Goal: Information Seeking & Learning: Find specific page/section

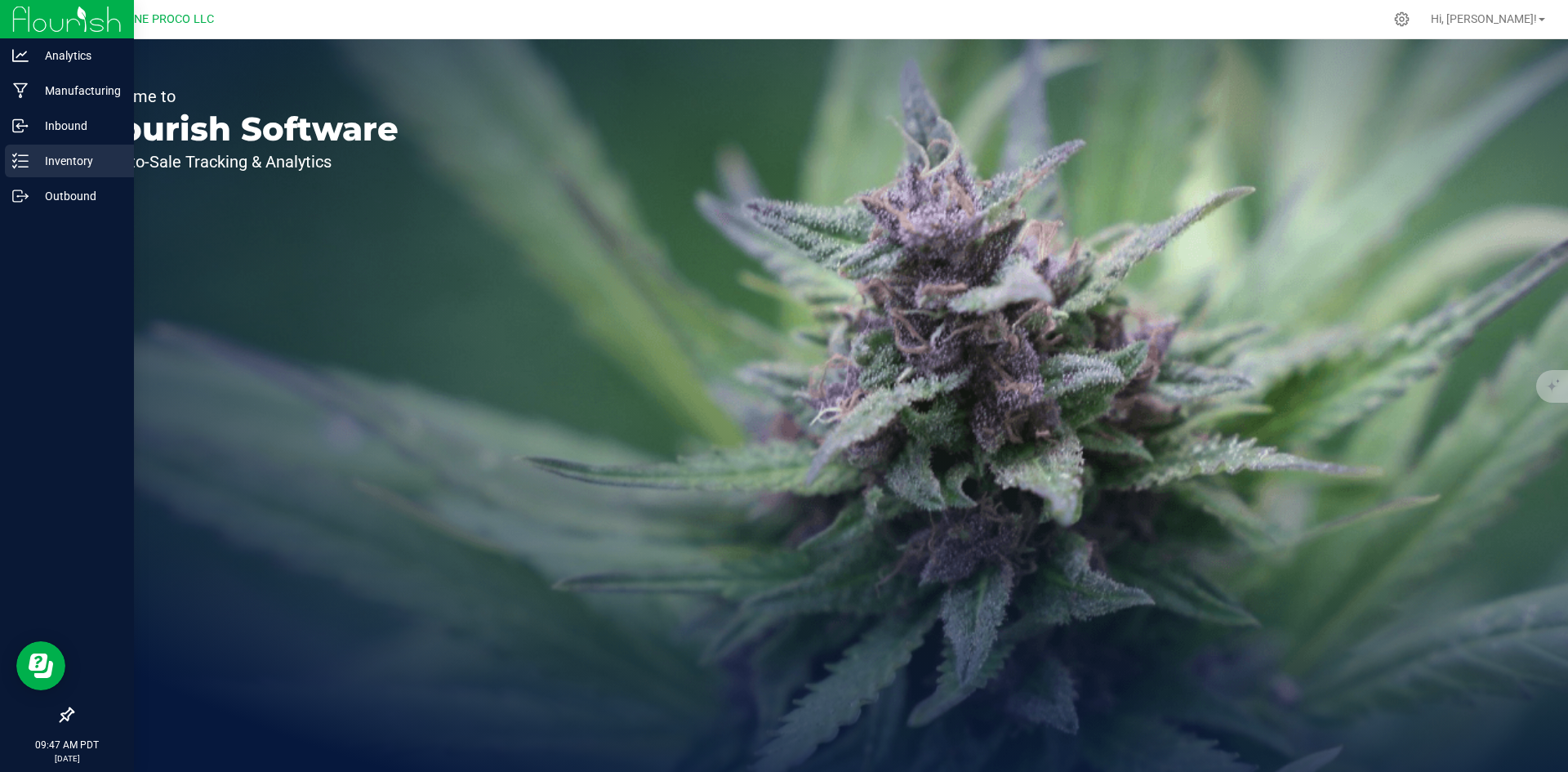
click at [34, 162] on p "Inventory" at bounding box center [78, 161] width 98 height 20
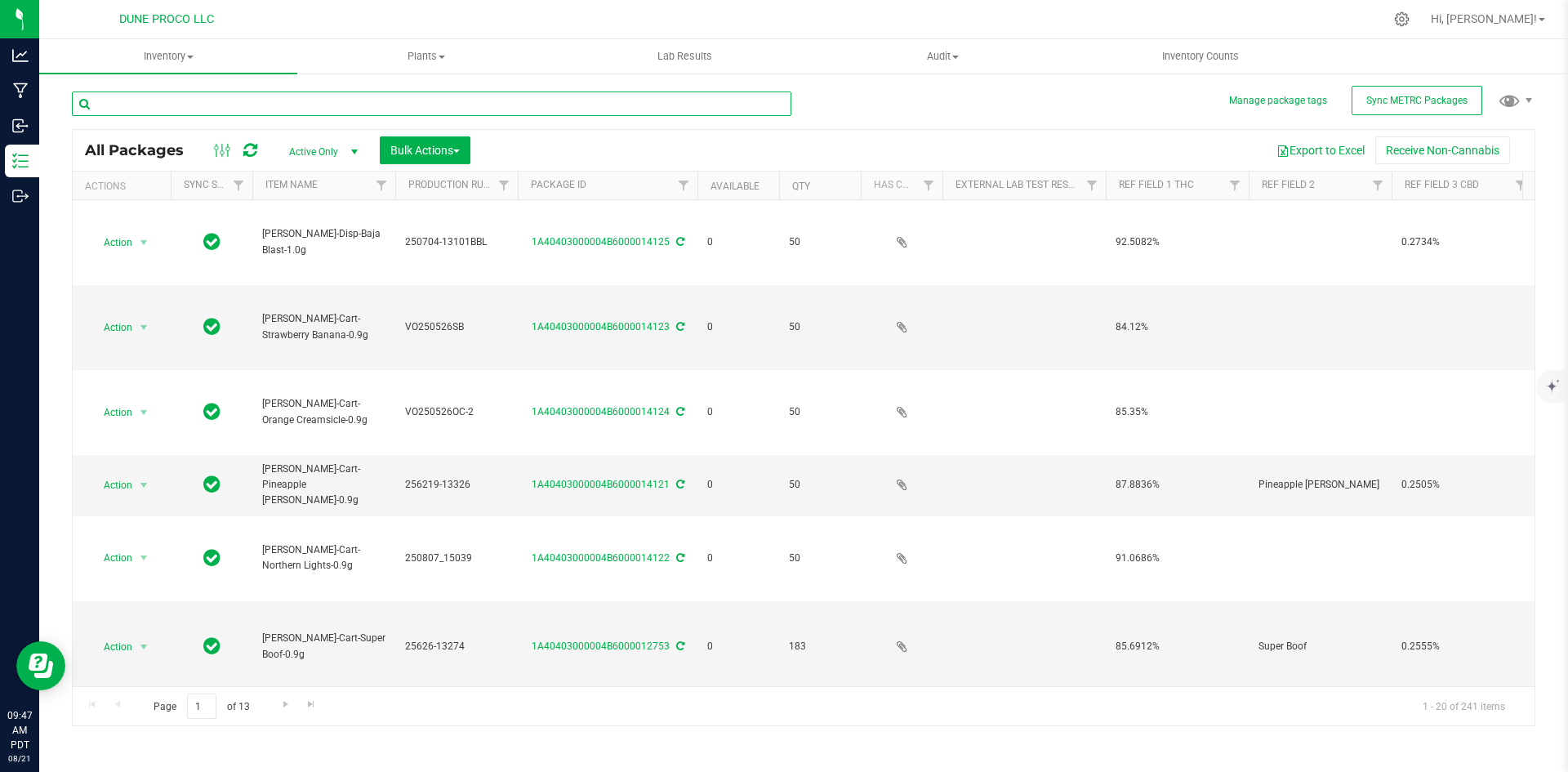
click at [197, 107] on input "text" at bounding box center [431, 104] width 719 height 25
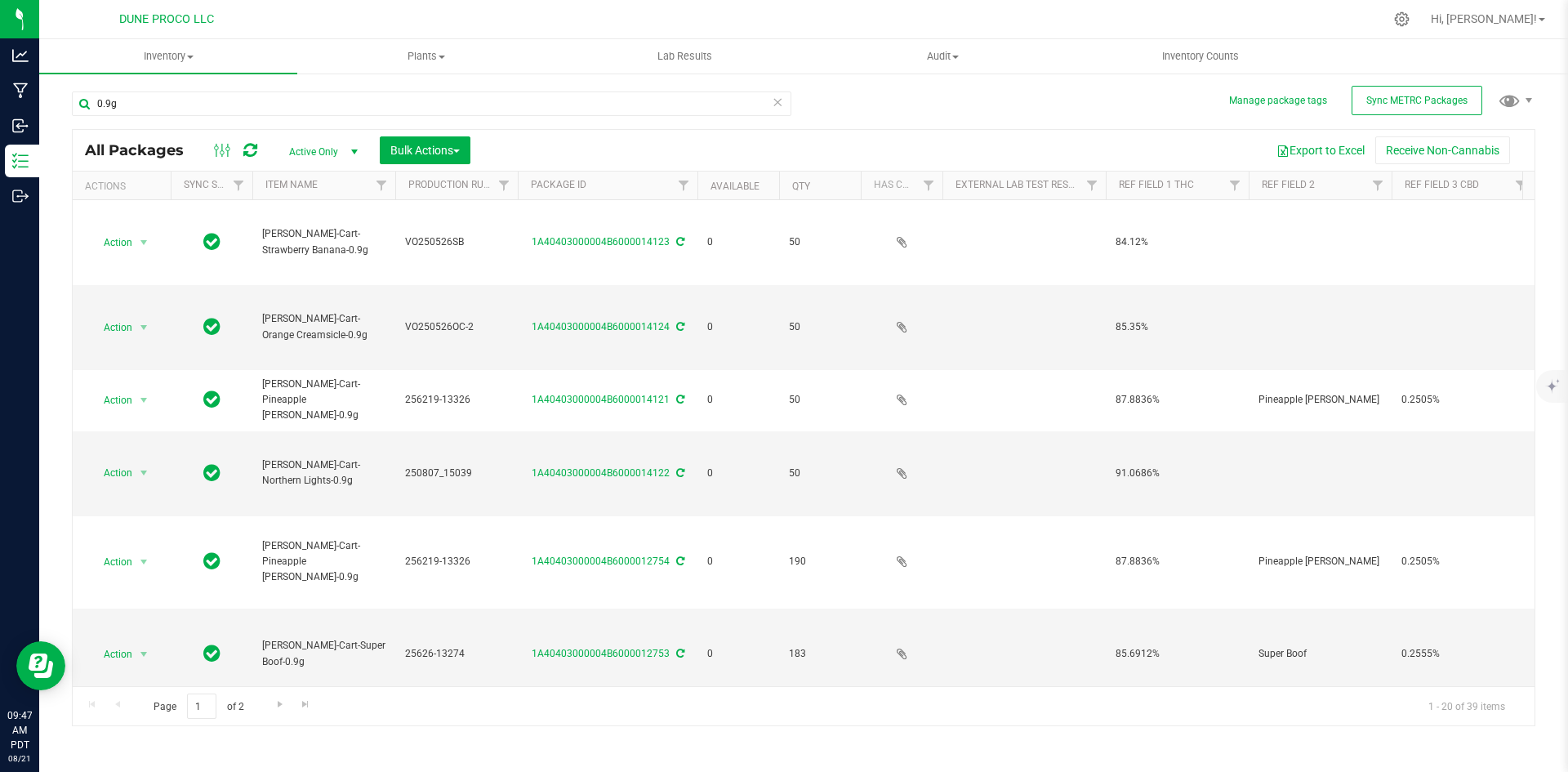
click at [721, 179] on th "Available" at bounding box center [738, 186] width 82 height 29
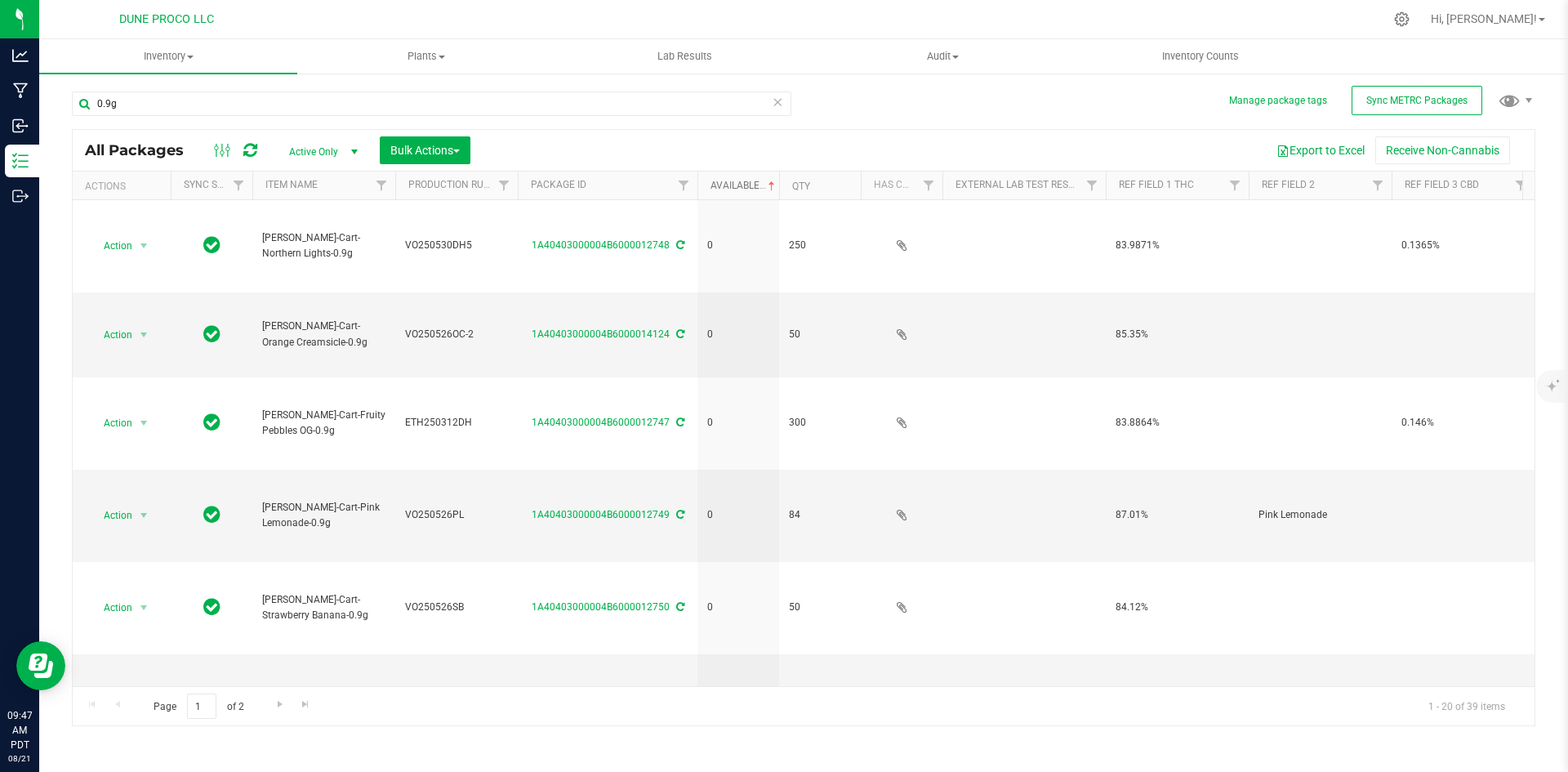
click at [721, 186] on link "Available" at bounding box center [744, 186] width 68 height 11
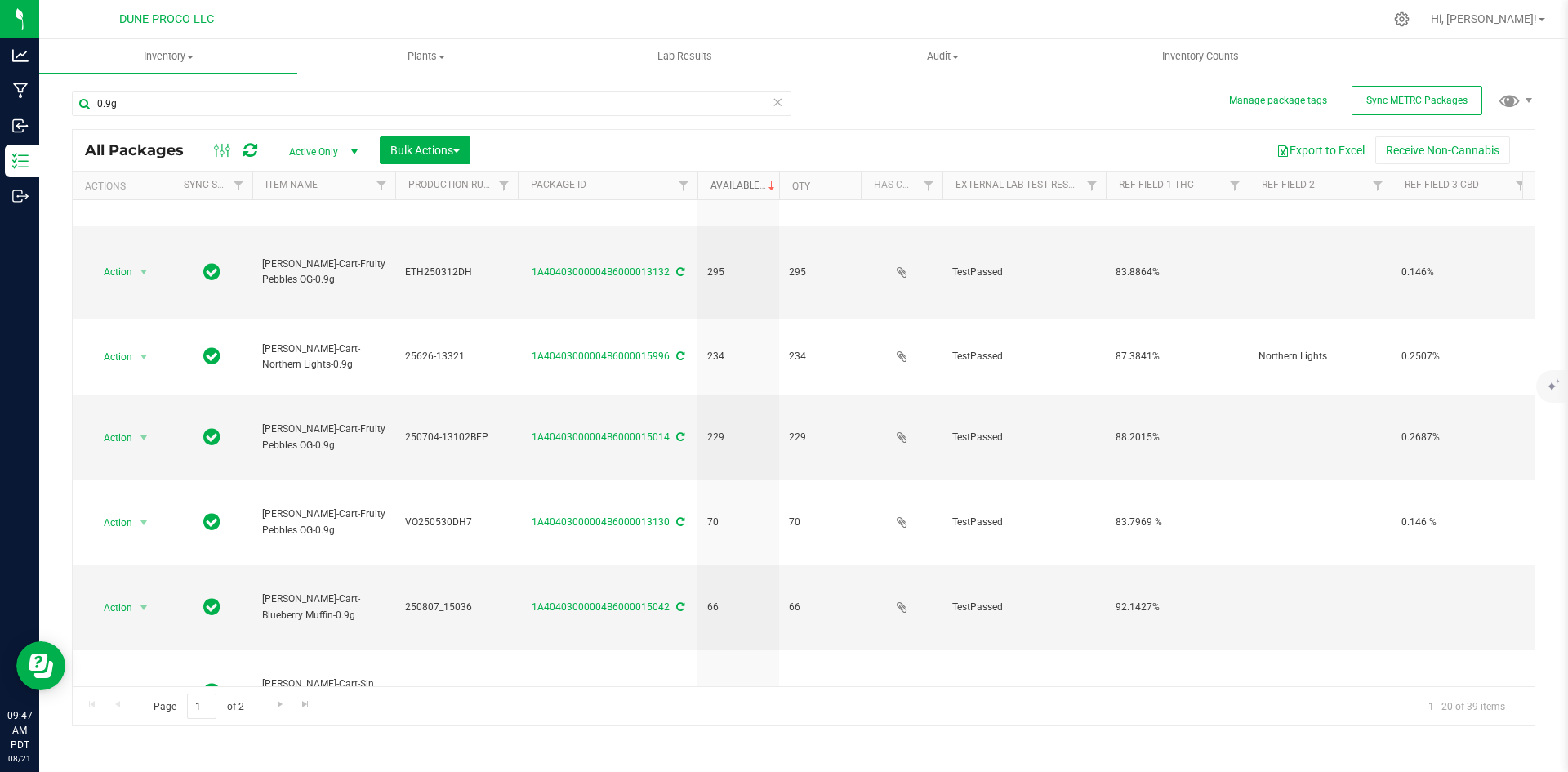
scroll to position [968, 0]
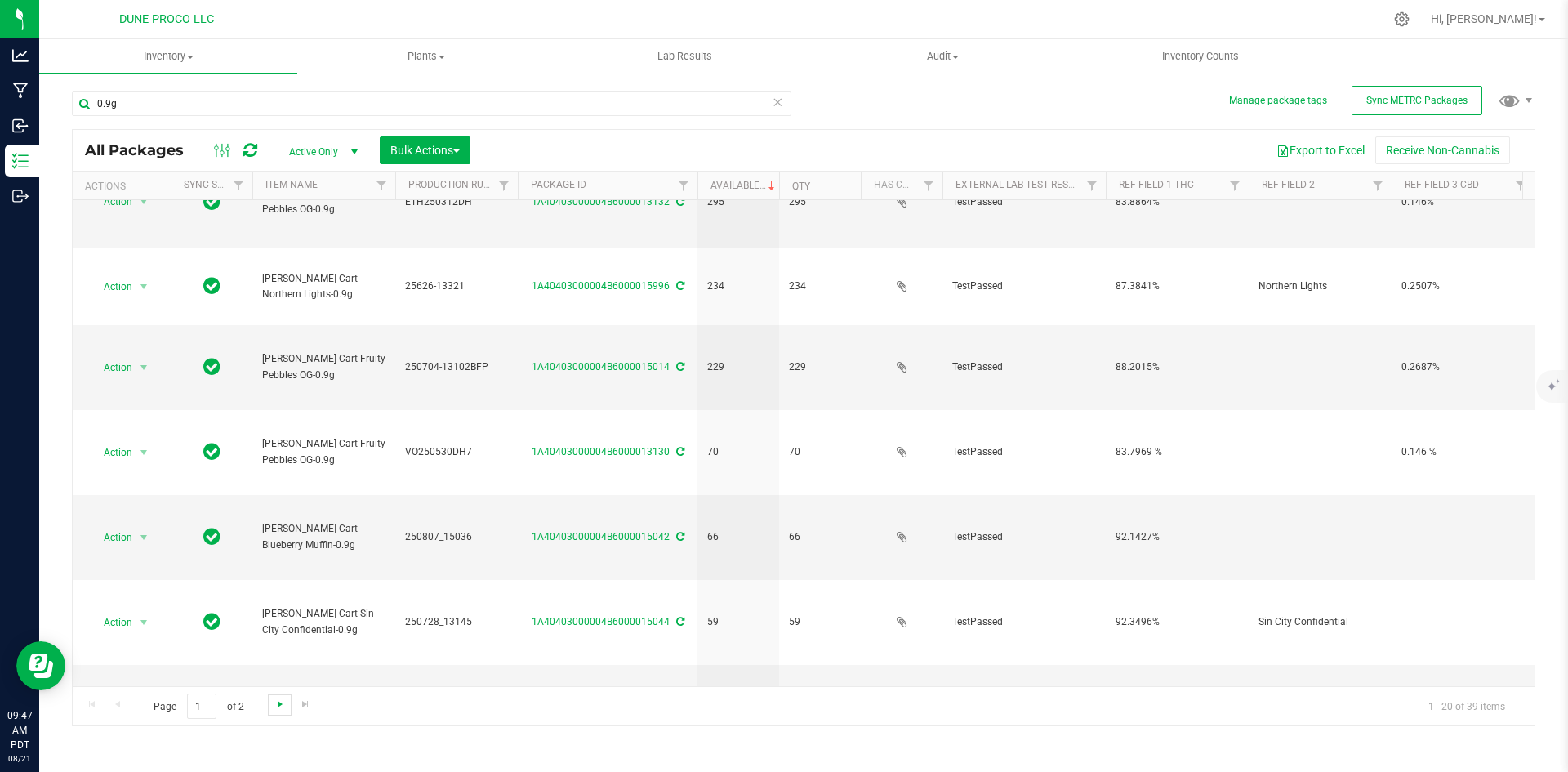
click at [275, 699] on span "Go to the next page" at bounding box center [280, 704] width 13 height 13
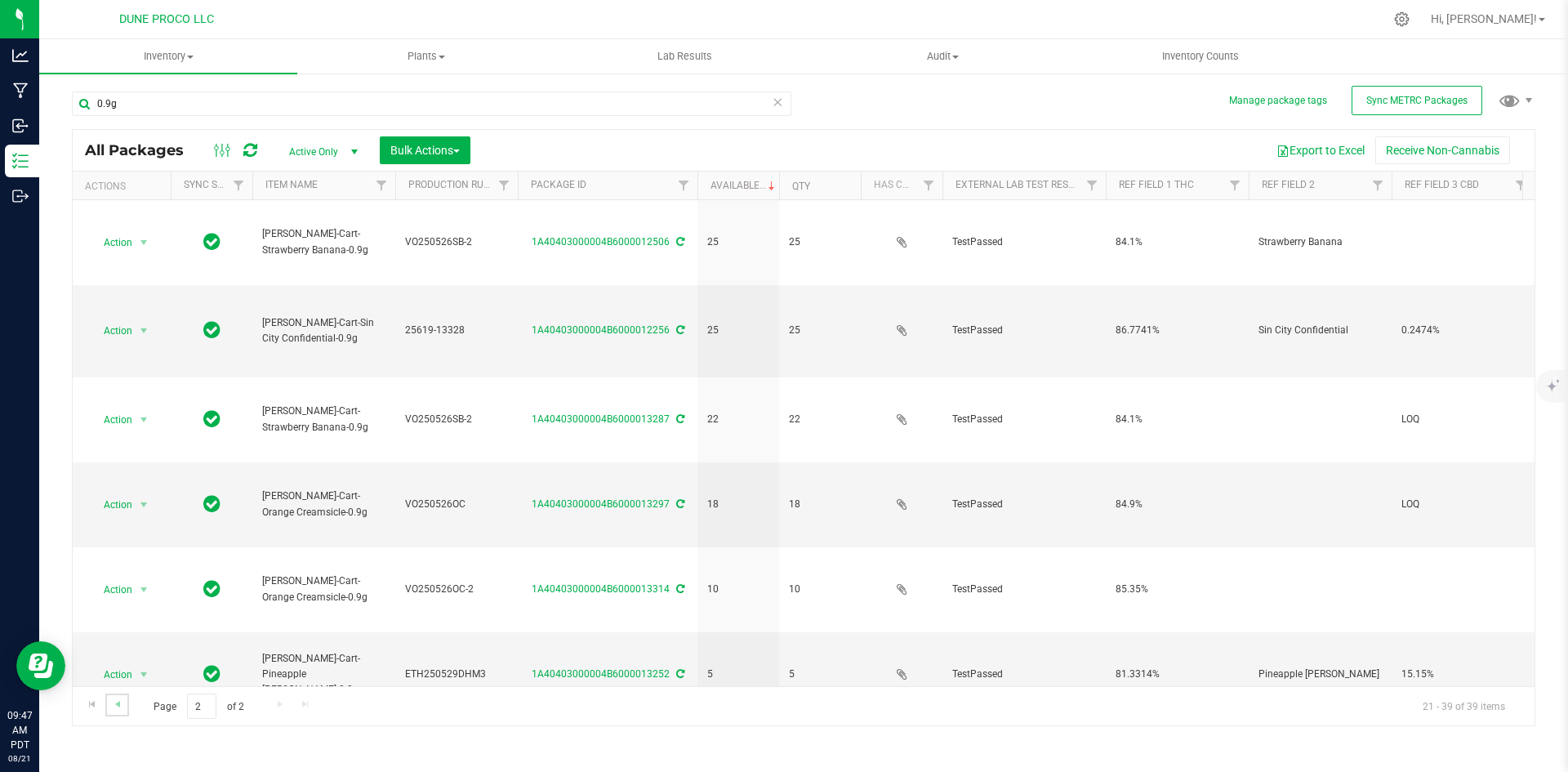
click at [126, 698] on link "Go to the previous page" at bounding box center [117, 704] width 24 height 22
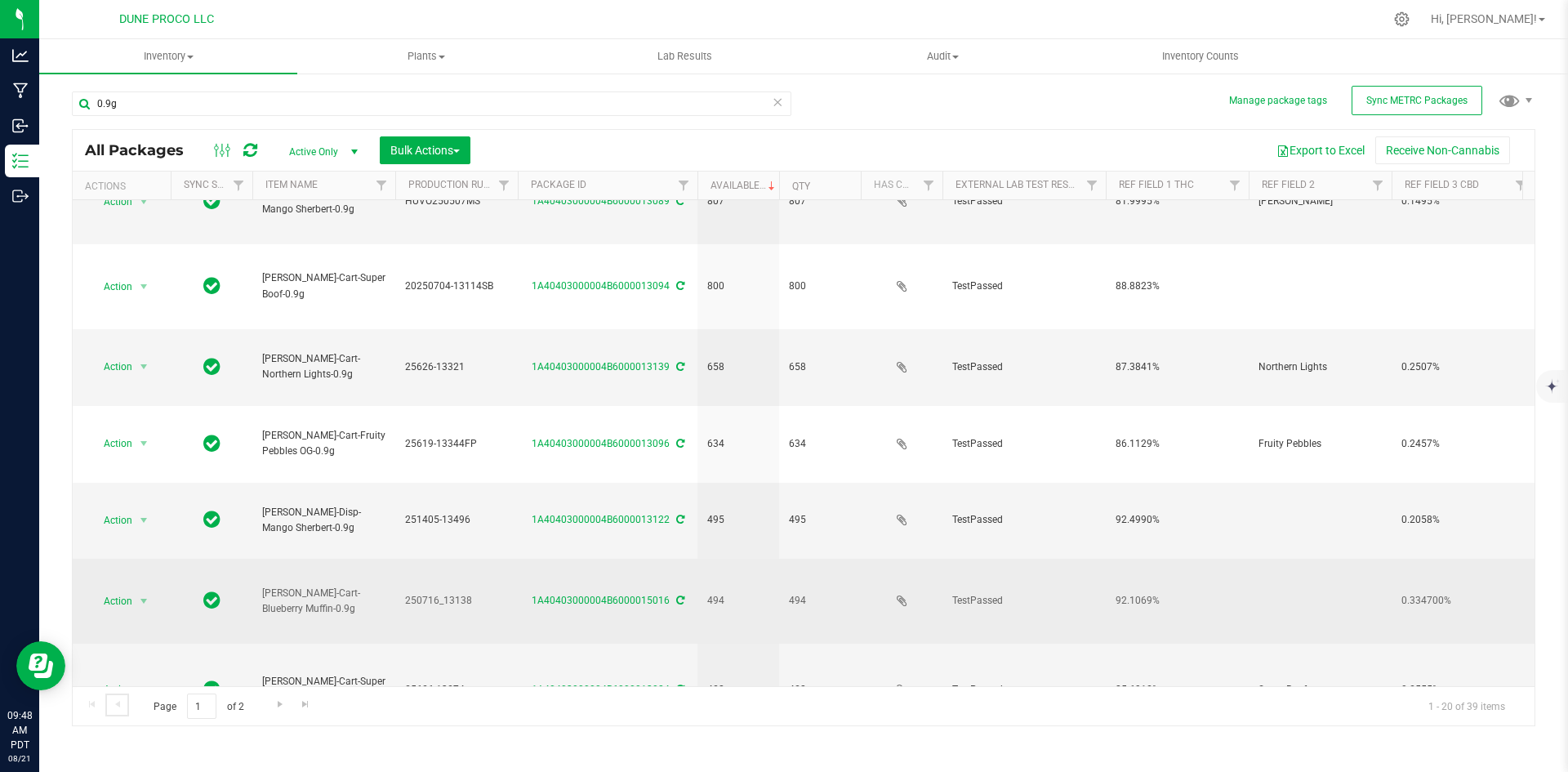
scroll to position [134, 0]
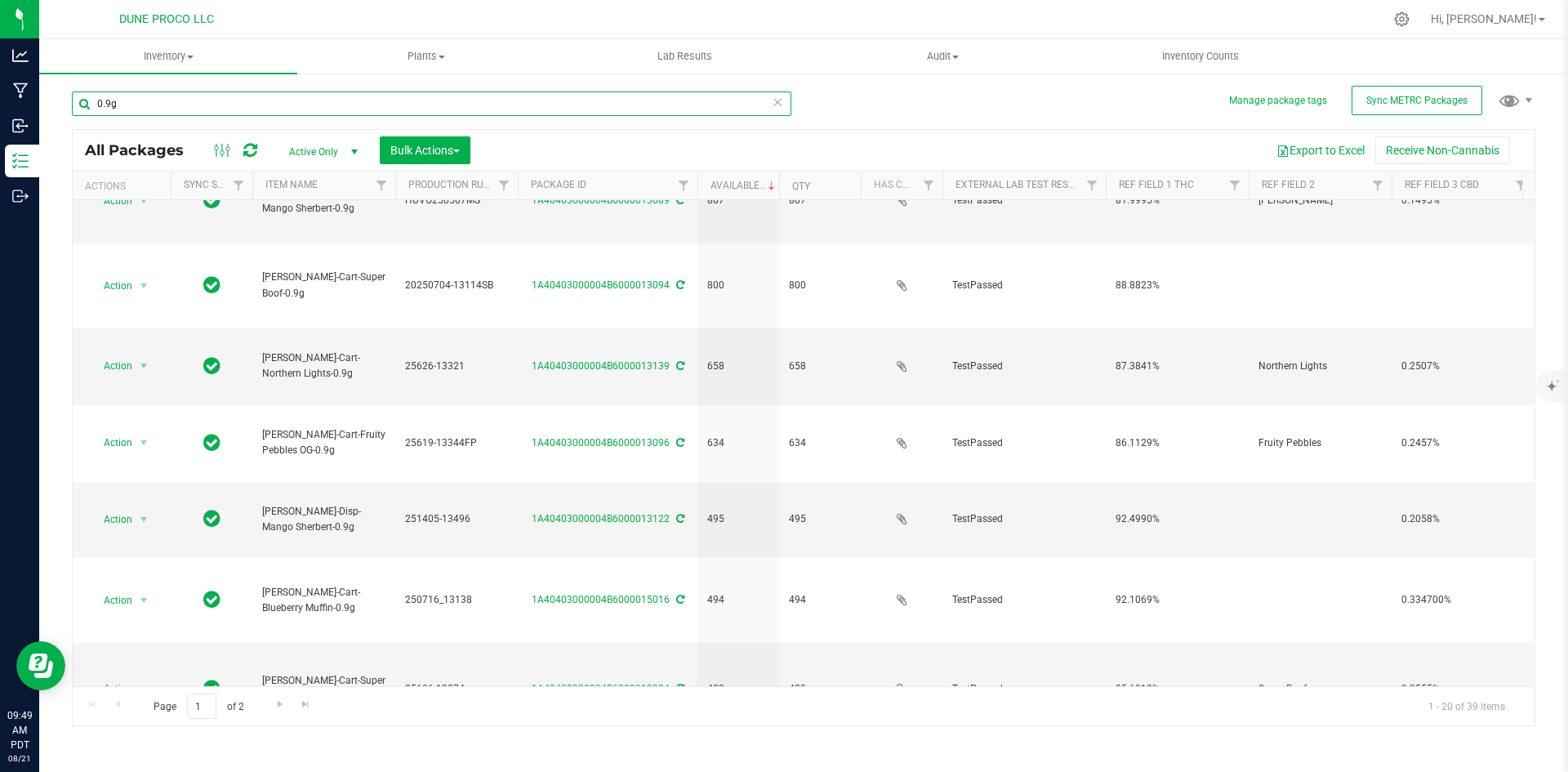
drag, startPoint x: 169, startPoint y: 115, endPoint x: 95, endPoint y: 112, distance: 74.1
click at [95, 112] on input "0.9g" at bounding box center [431, 104] width 719 height 25
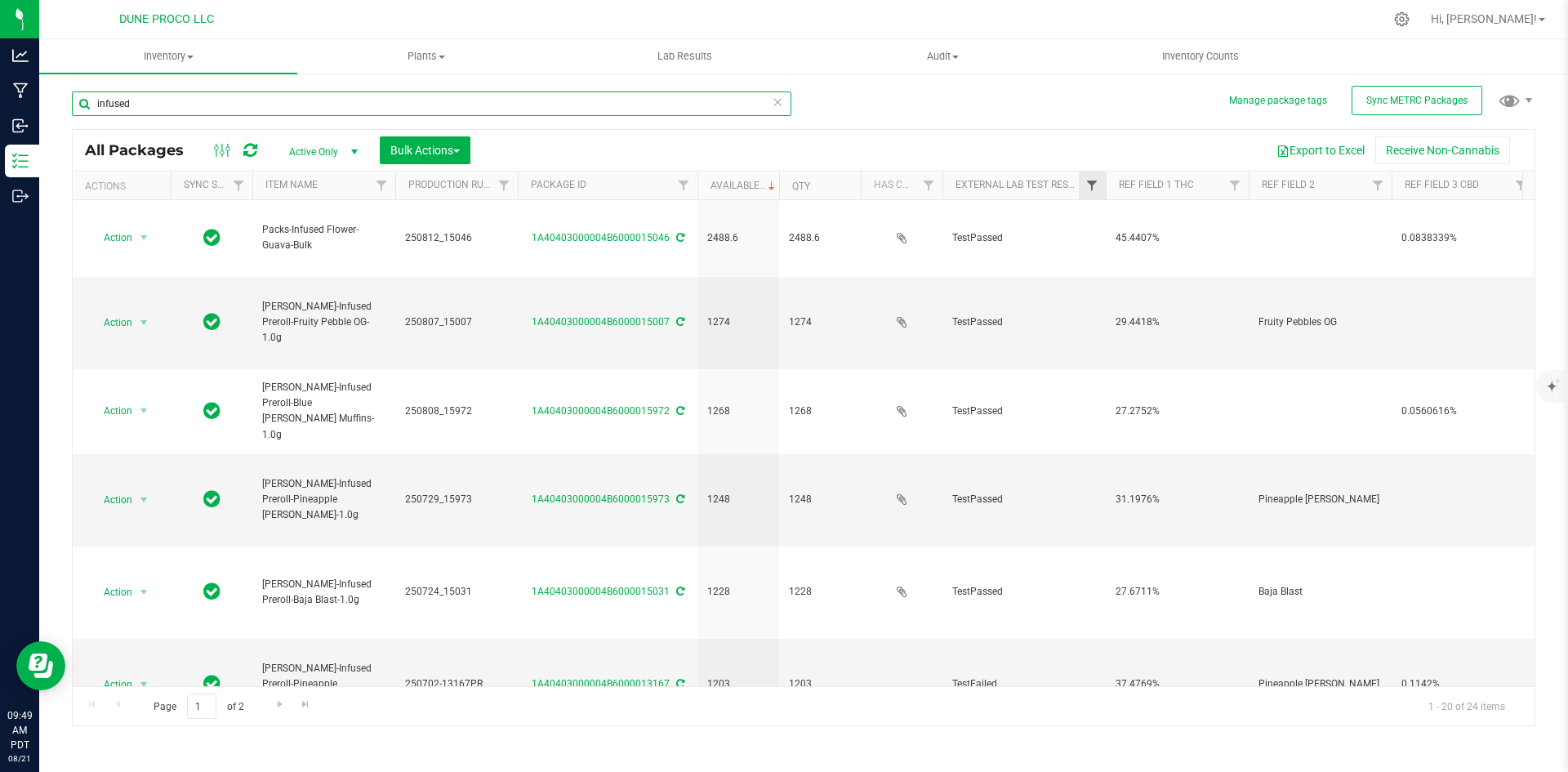
type input "infused"
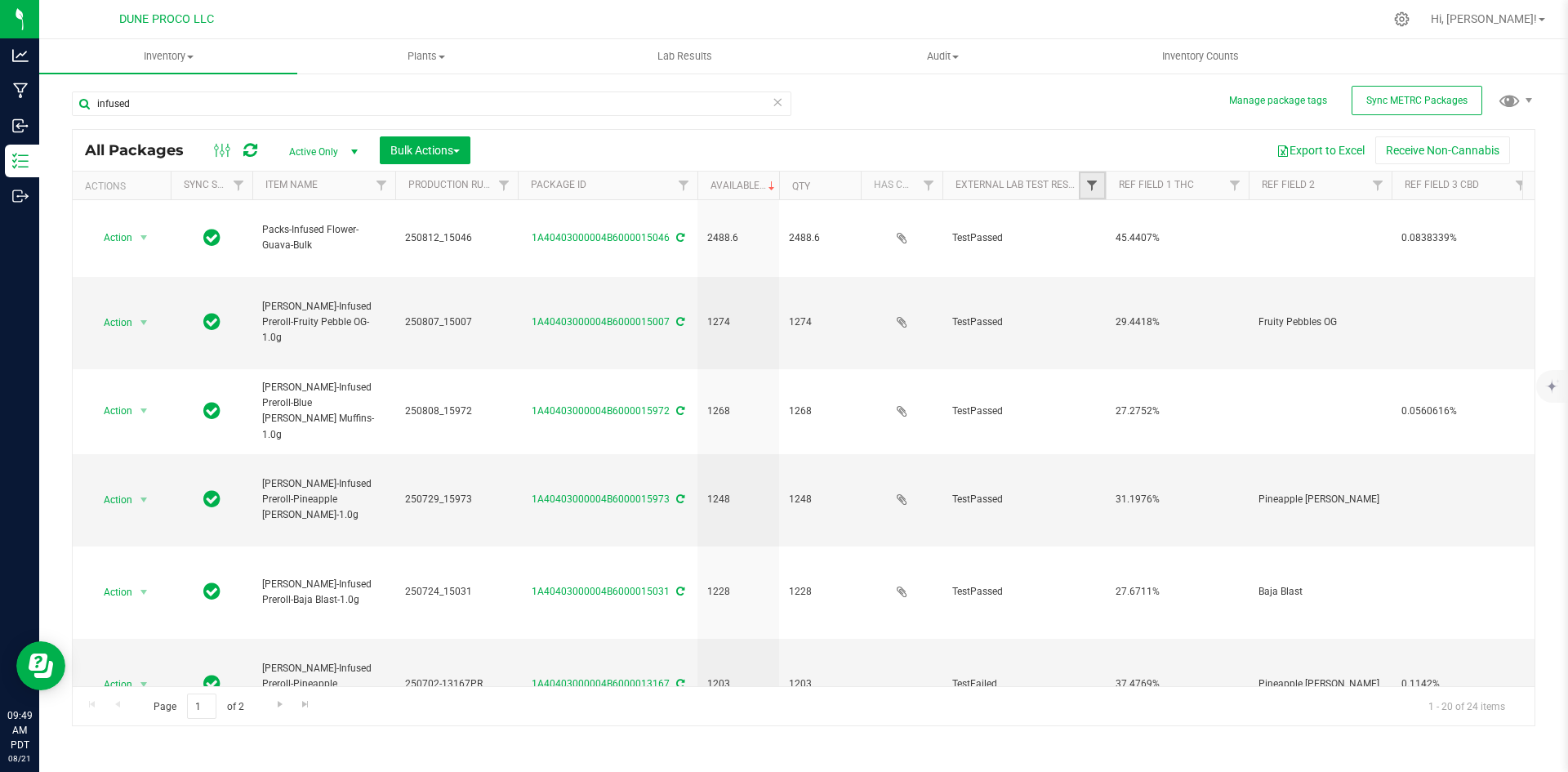
click at [1093, 187] on span "Filter" at bounding box center [1093, 186] width 13 height 13
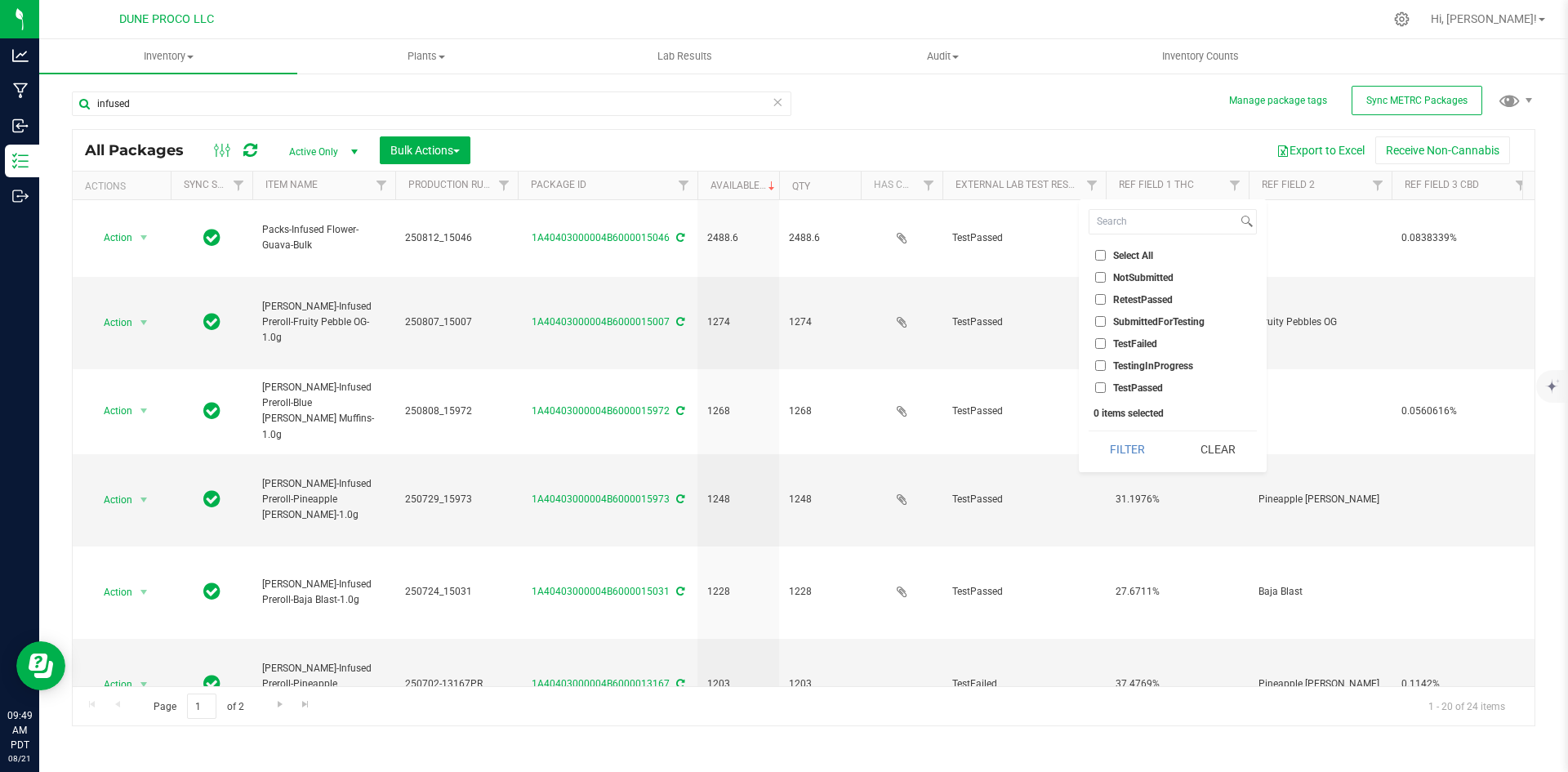
click at [1104, 384] on input "TestPassed" at bounding box center [1101, 387] width 11 height 11
checkbox input "true"
click at [1115, 458] on button "Filter" at bounding box center [1129, 449] width 79 height 36
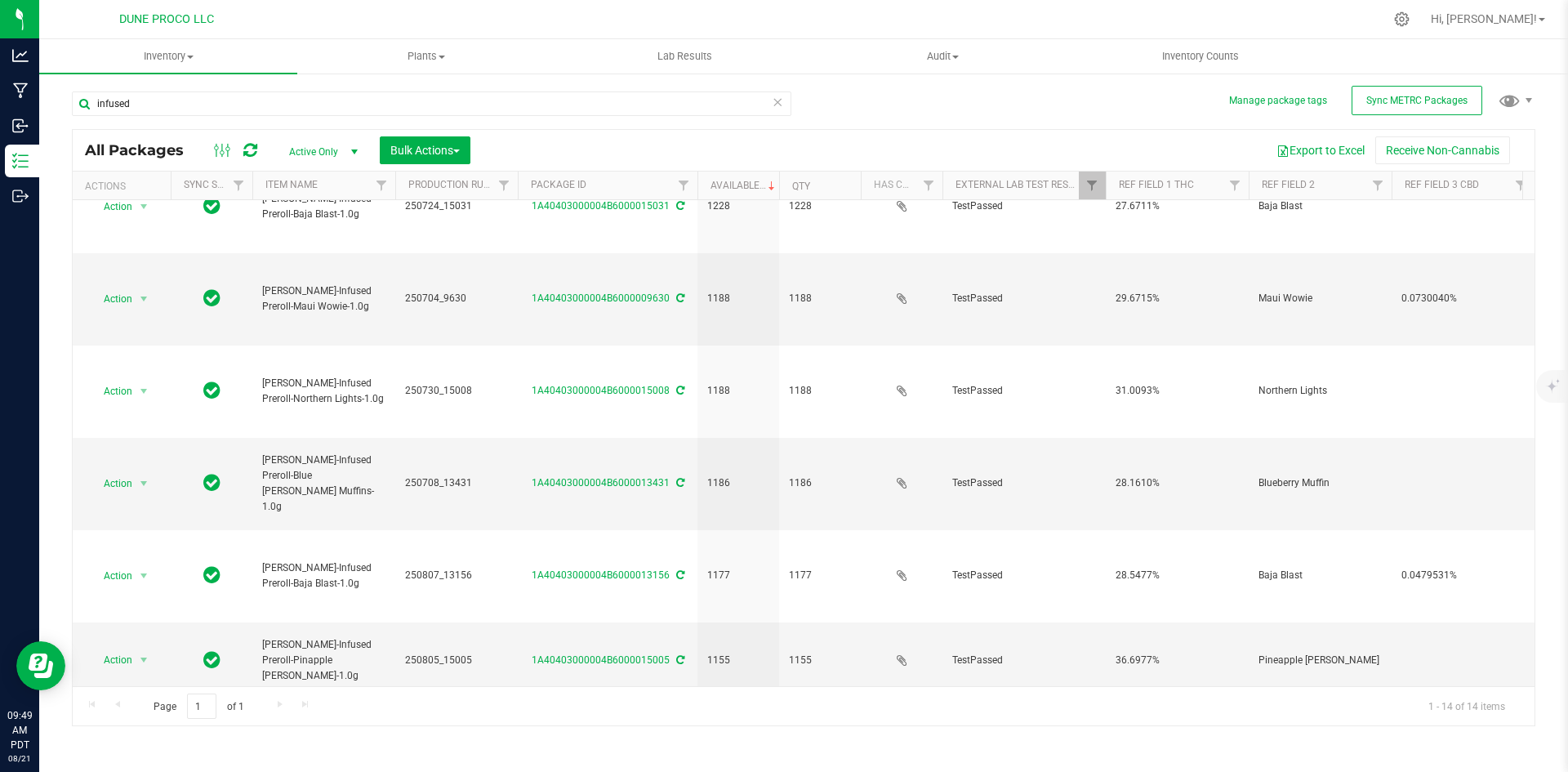
scroll to position [521, 0]
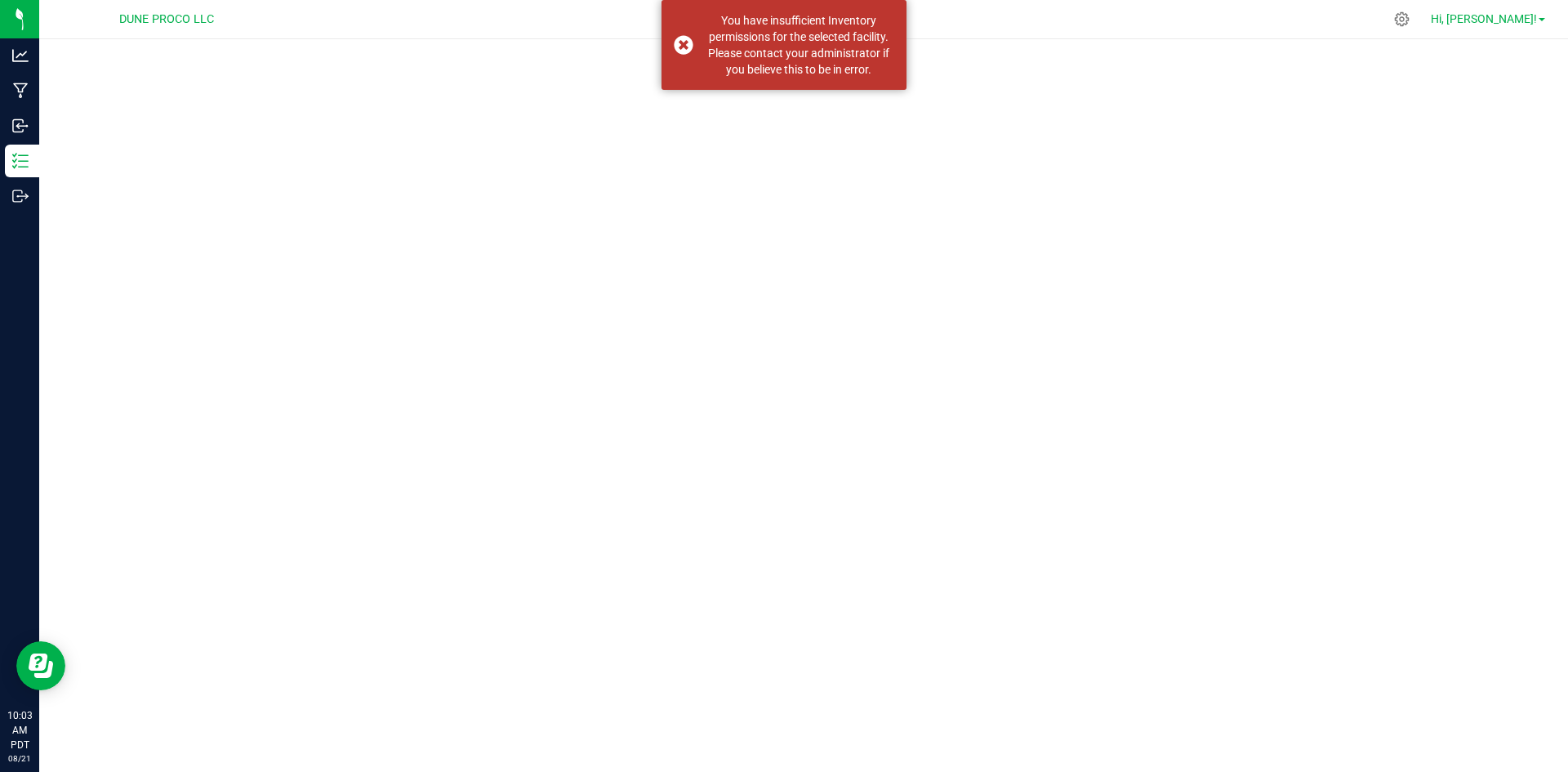
click at [1507, 14] on span "Hi, [PERSON_NAME]!" at bounding box center [1485, 19] width 106 height 13
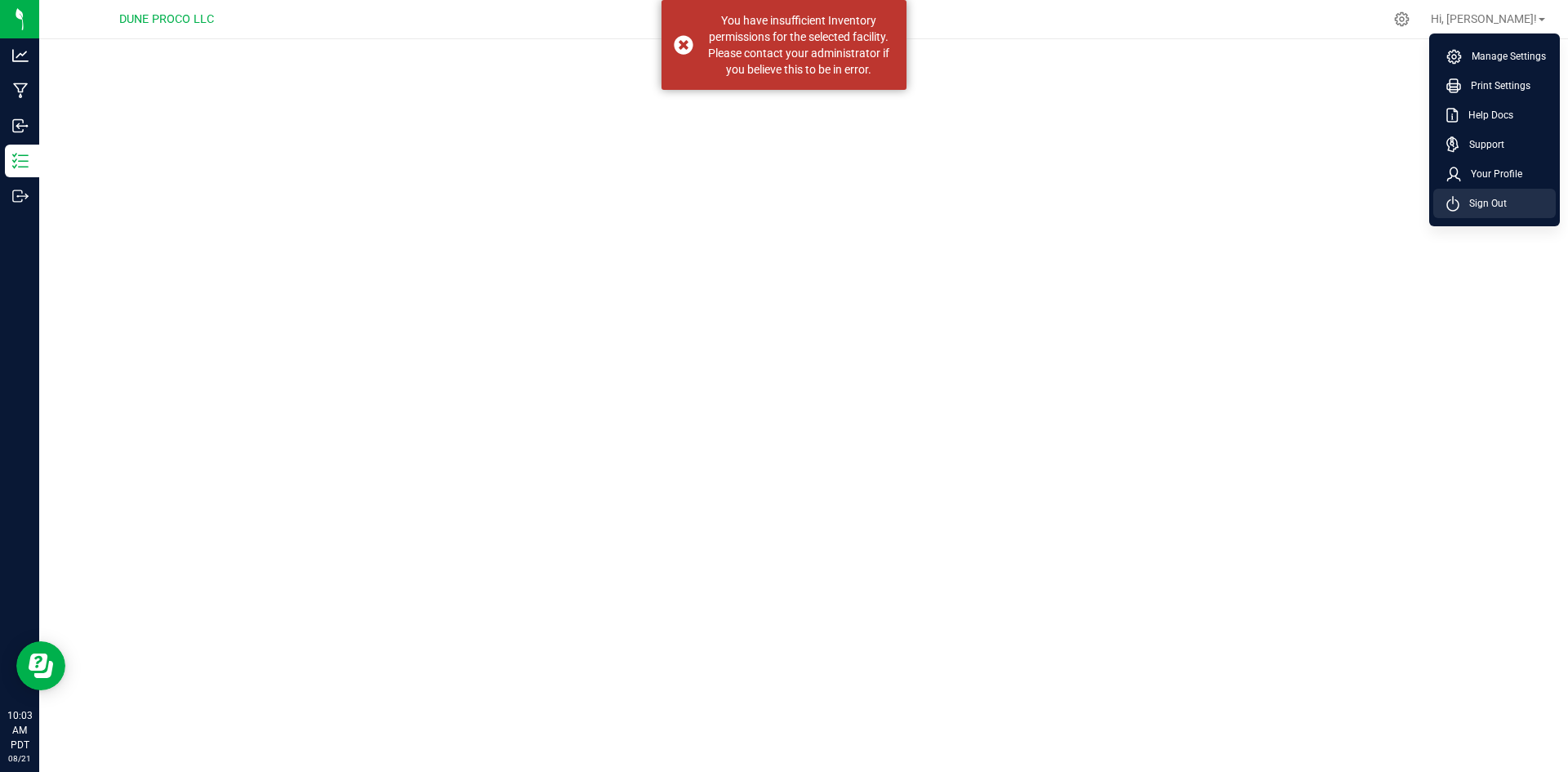
click at [1487, 205] on span "Sign Out" at bounding box center [1484, 204] width 47 height 16
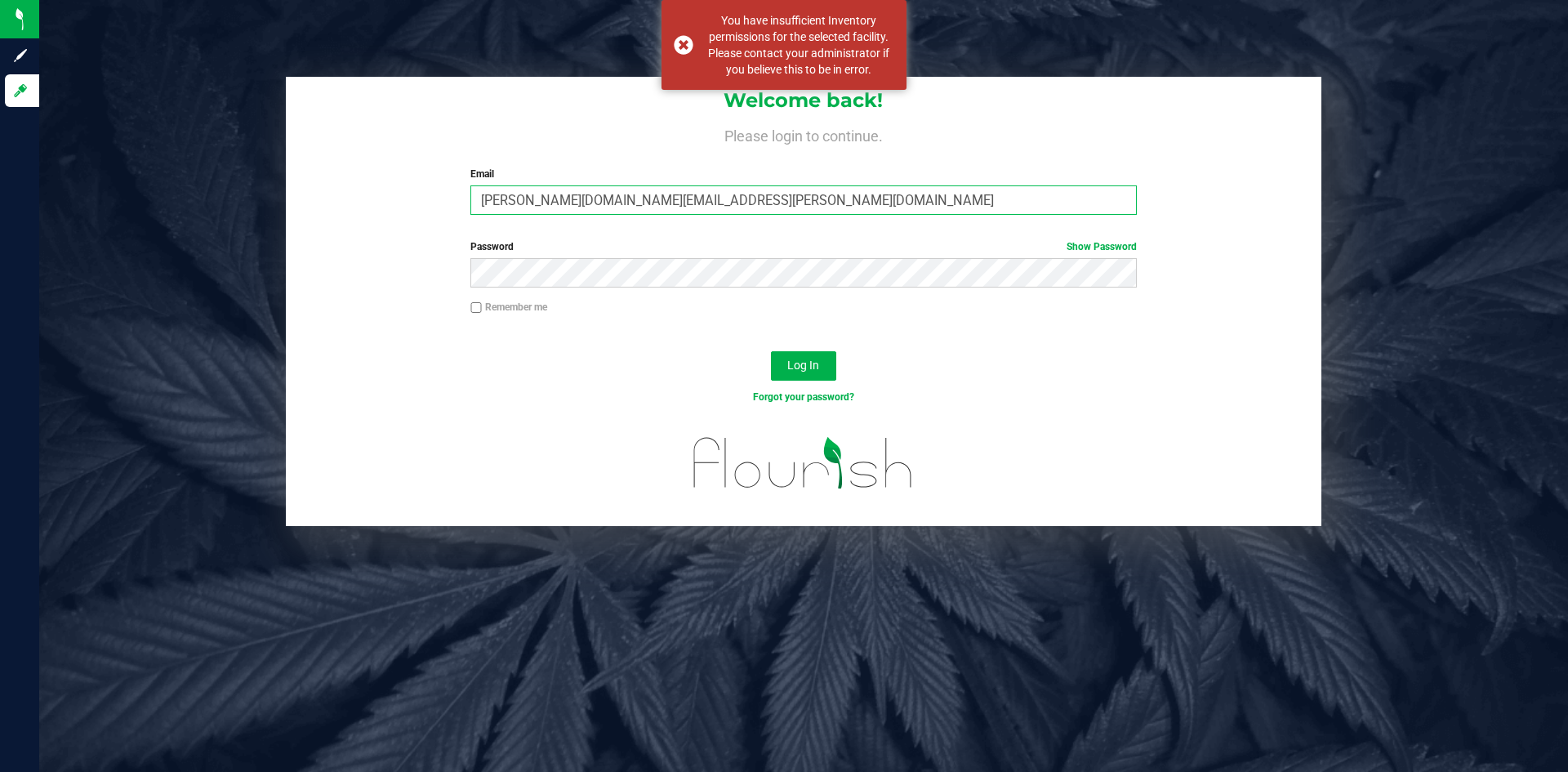
click at [581, 200] on input "[PERSON_NAME][DOMAIN_NAME][EMAIL_ADDRESS][PERSON_NAME][DOMAIN_NAME]" at bounding box center [803, 201] width 665 height 29
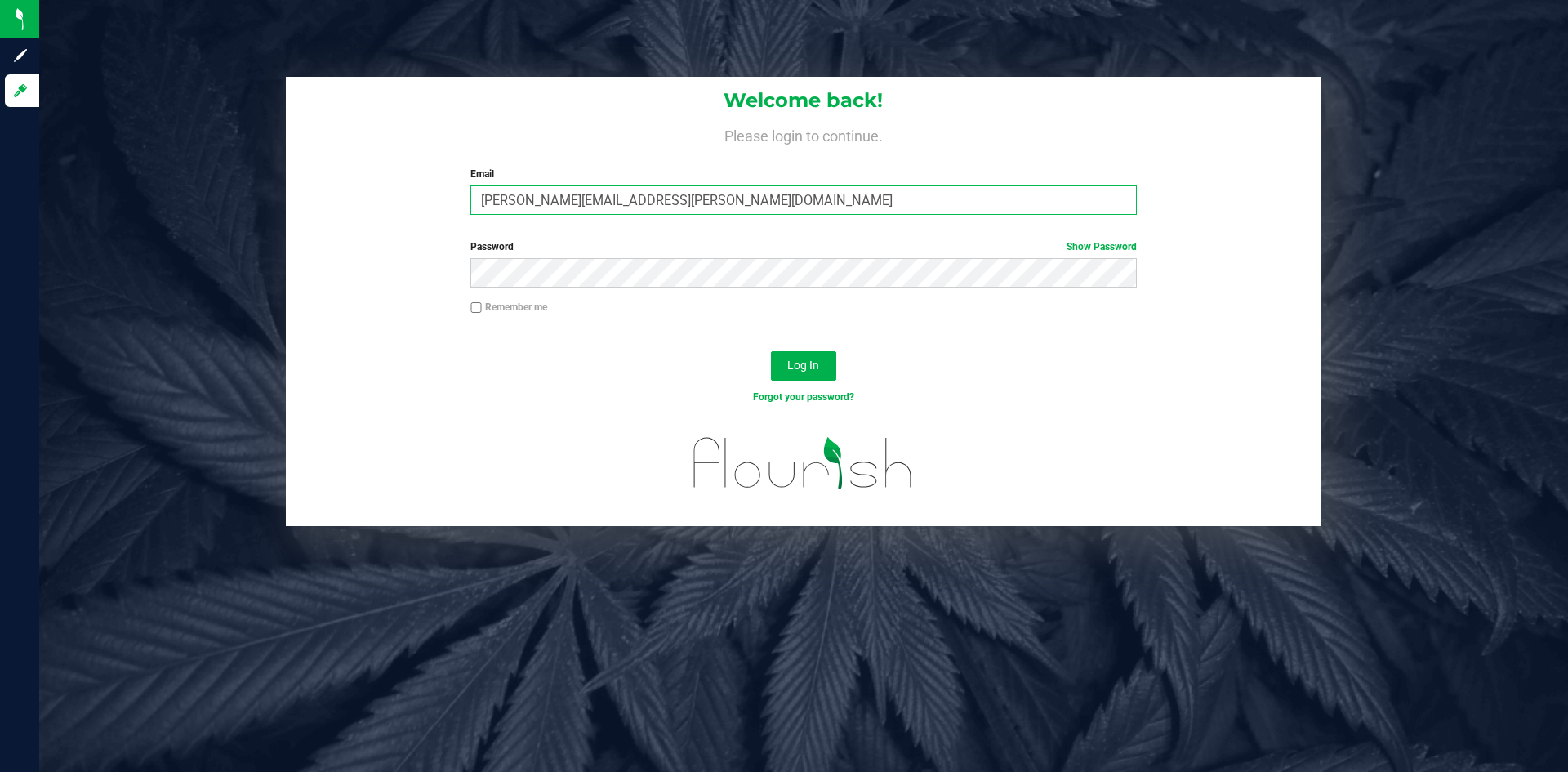
type input "doug.rowell@perfectharvestco.com"
click at [771, 351] on button "Log In" at bounding box center [804, 366] width 65 height 29
